Goal: Task Accomplishment & Management: Use online tool/utility

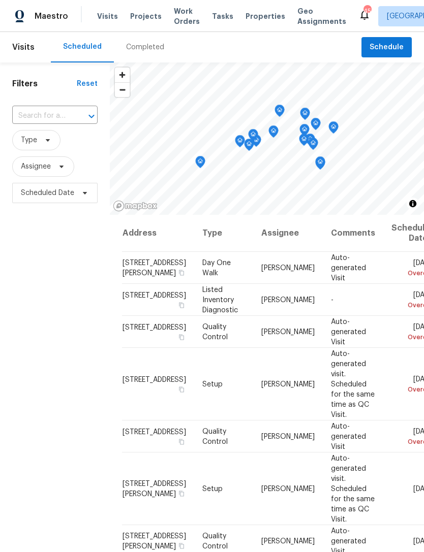
click at [102, 15] on span "Visits" at bounding box center [107, 16] width 21 height 10
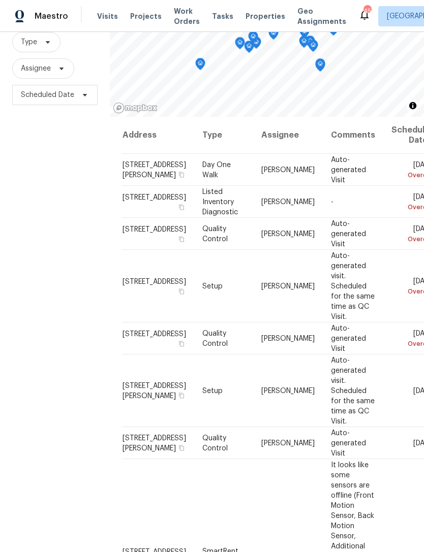
scroll to position [775, 0]
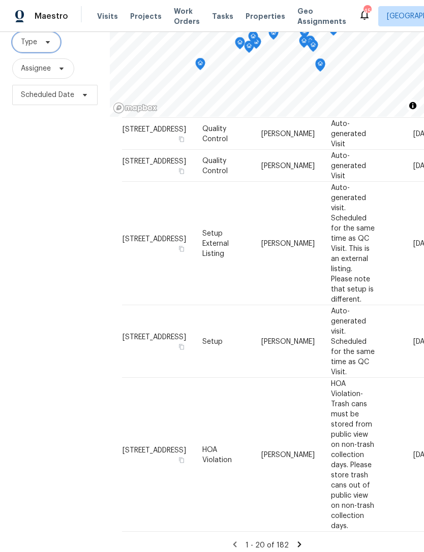
click at [40, 44] on span "Type" at bounding box center [36, 42] width 48 height 20
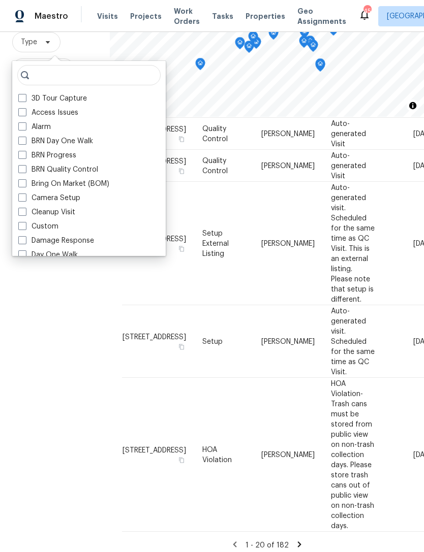
click at [77, 291] on div "Filters Reset ​ Type Assignee Scheduled Date" at bounding box center [55, 261] width 110 height 595
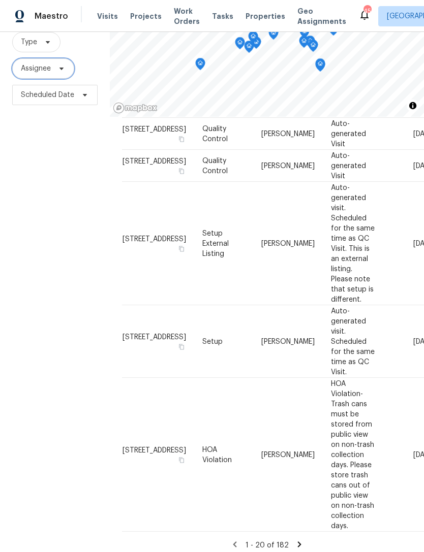
click at [45, 69] on span "Assignee" at bounding box center [36, 69] width 30 height 10
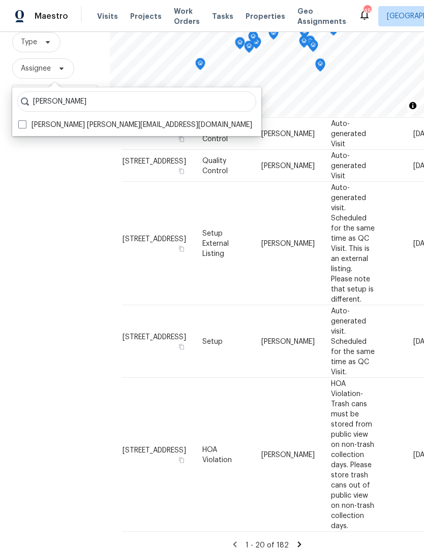
type input "[PERSON_NAME]"
click at [86, 125] on label "[PERSON_NAME] [PERSON_NAME][EMAIL_ADDRESS][DOMAIN_NAME]" at bounding box center [135, 125] width 234 height 10
click at [25, 125] on input "[PERSON_NAME] [PERSON_NAME][EMAIL_ADDRESS][DOMAIN_NAME]" at bounding box center [21, 123] width 7 height 7
checkbox input "true"
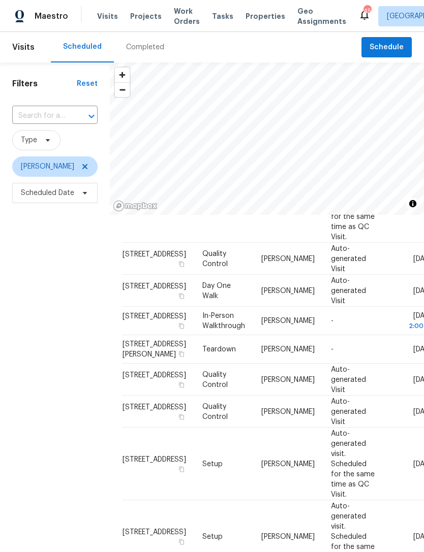
scroll to position [647, 0]
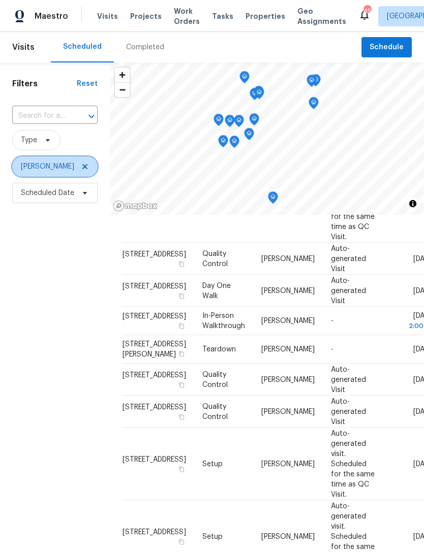
click at [53, 165] on span "[PERSON_NAME]" at bounding box center [47, 167] width 53 height 10
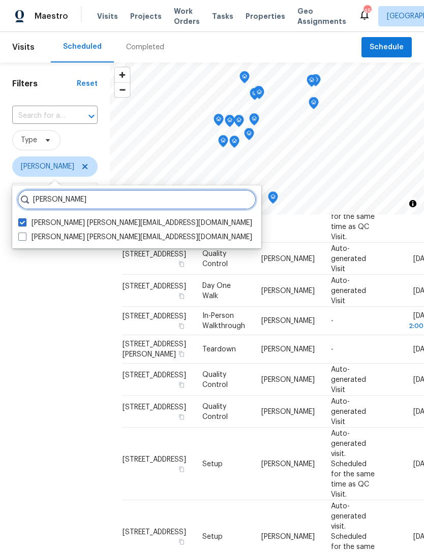
type input "Alicia anices"
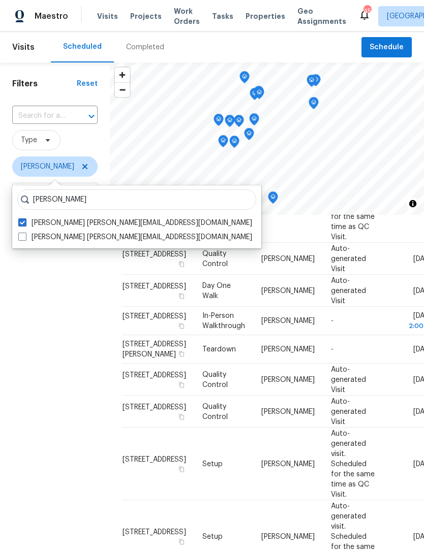
click at [90, 235] on label "Alicia Anices alicia.anices@opendoor.com" at bounding box center [135, 237] width 234 height 10
click at [25, 235] on input "Alicia Anices alicia.anices@opendoor.com" at bounding box center [21, 235] width 7 height 7
checkbox input "true"
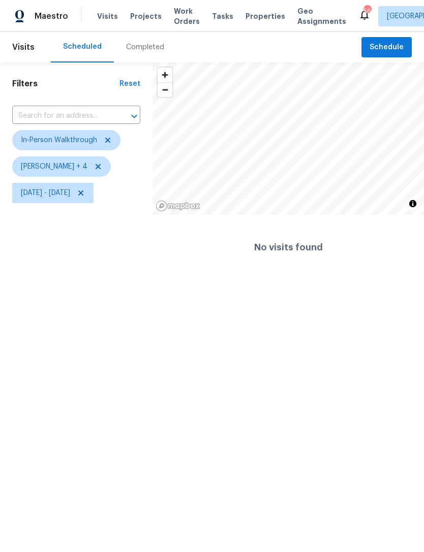
click at [101, 18] on span "Visits" at bounding box center [107, 16] width 21 height 10
click at [85, 194] on icon at bounding box center [81, 193] width 8 height 8
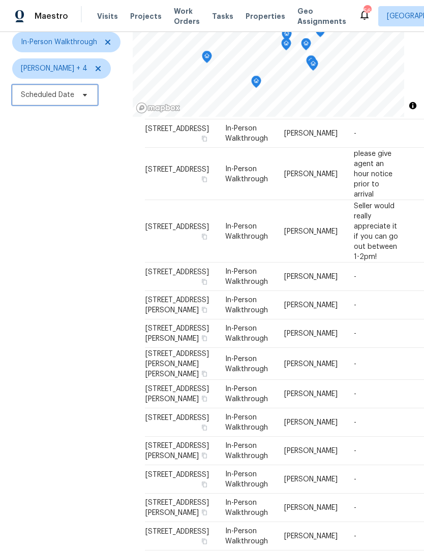
scroll to position [33, 0]
